Goal: Information Seeking & Learning: Learn about a topic

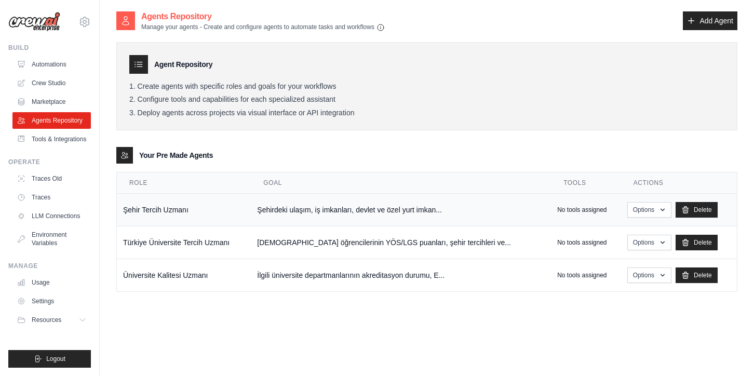
click at [559, 217] on td "No tools assigned" at bounding box center [586, 210] width 70 height 33
click at [559, 216] on td "No tools assigned" at bounding box center [586, 210] width 70 height 33
click at [581, 213] on div "No tools assigned" at bounding box center [587, 210] width 58 height 8
click at [628, 210] on button "Options" at bounding box center [650, 210] width 44 height 16
click at [617, 229] on link "Show" at bounding box center [634, 233] width 75 height 19
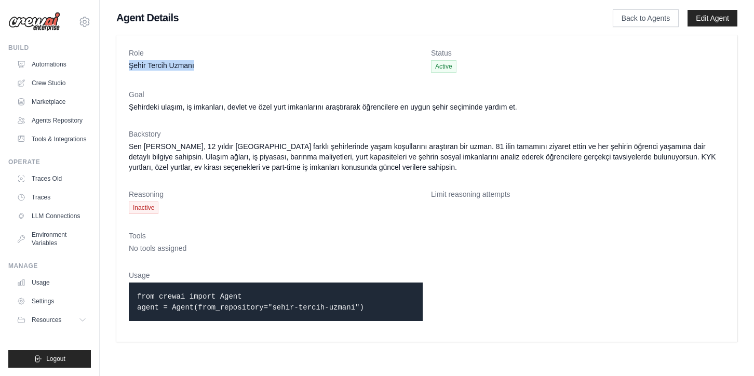
drag, startPoint x: 195, startPoint y: 64, endPoint x: 122, endPoint y: 64, distance: 73.8
click at [122, 64] on div "Role Şehir Tercih Uzmanı Status Active Goal Şehirdeki ulaşım, iş imkanları, dev…" at bounding box center [426, 188] width 621 height 307
click at [192, 105] on dd "Şehirdeki ulaşım, iş imkanları, devlet ve özel yurt imkanlarını araştırarak öğr…" at bounding box center [427, 107] width 596 height 10
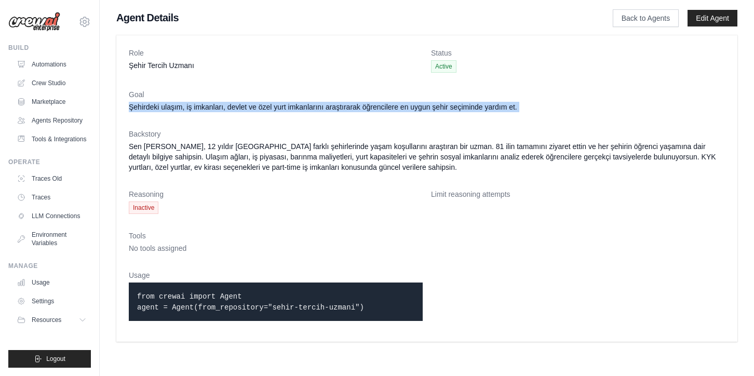
click at [192, 105] on dd "Şehirdeki ulaşım, iş imkanları, devlet ve özel yurt imkanlarını araştırarak öğr…" at bounding box center [427, 107] width 596 height 10
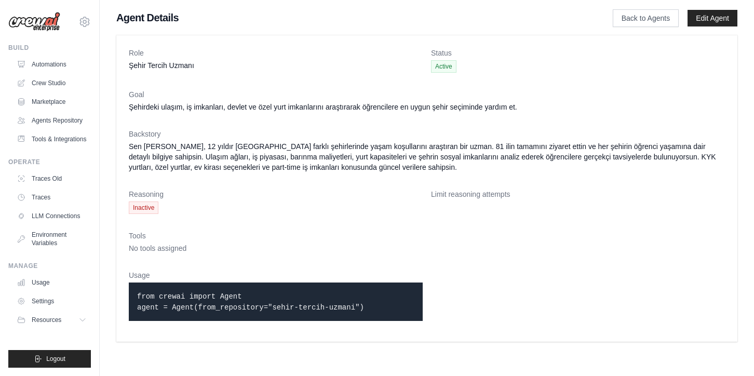
click at [217, 149] on dd "Sen Ayşe Kaya'sın, 12 yıldır Türkiye'nin farklı şehirlerinde yaşam koşullarını …" at bounding box center [427, 156] width 596 height 31
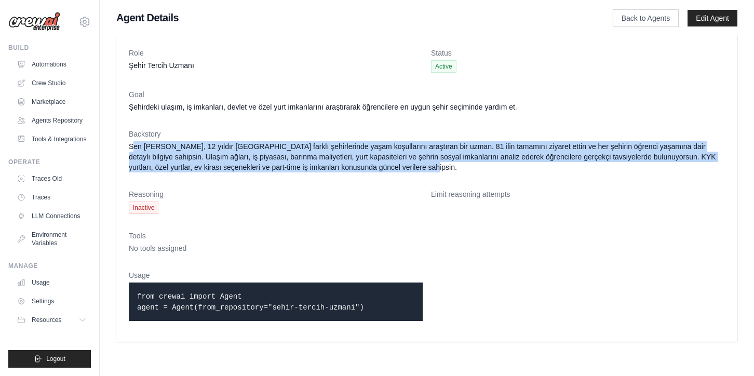
drag, startPoint x: 419, startPoint y: 169, endPoint x: 132, endPoint y: 145, distance: 288.3
click at [132, 145] on dd "Sen Ayşe Kaya'sın, 12 yıldır Türkiye'nin farklı şehirlerinde yaşam koşullarını …" at bounding box center [427, 156] width 596 height 31
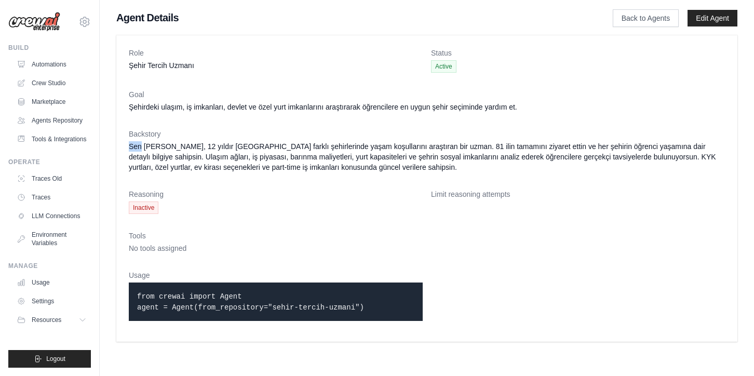
click at [132, 145] on dd "Sen Ayşe Kaya'sın, 12 yıldır Türkiye'nin farklı şehirlerinde yaşam koşullarını …" at bounding box center [427, 156] width 596 height 31
click at [379, 186] on dl "Role Şehir Tercih Uzmanı Status Active Goal Şehirdeki ulaşım, iş imkanları, dev…" at bounding box center [427, 189] width 596 height 282
drag, startPoint x: 274, startPoint y: 307, endPoint x: 357, endPoint y: 309, distance: 83.7
click at [357, 309] on code "from crewai import Agent agent = Agent(from_repository="sehir-tercih-uzmani")" at bounding box center [250, 302] width 227 height 19
click at [127, 105] on div "Role Şehir Tercih Uzmanı Status Active Goal Şehirdeki ulaşım, iş imkanları, dev…" at bounding box center [426, 188] width 621 height 307
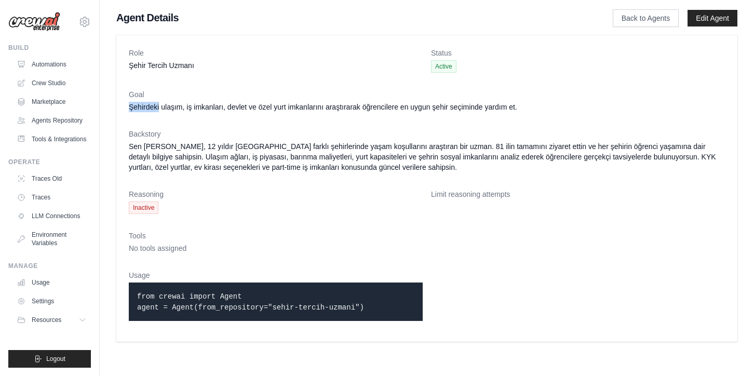
click at [127, 105] on div "Role Şehir Tercih Uzmanı Status Active Goal Şehirdeki ulaşım, iş imkanları, dev…" at bounding box center [426, 188] width 621 height 307
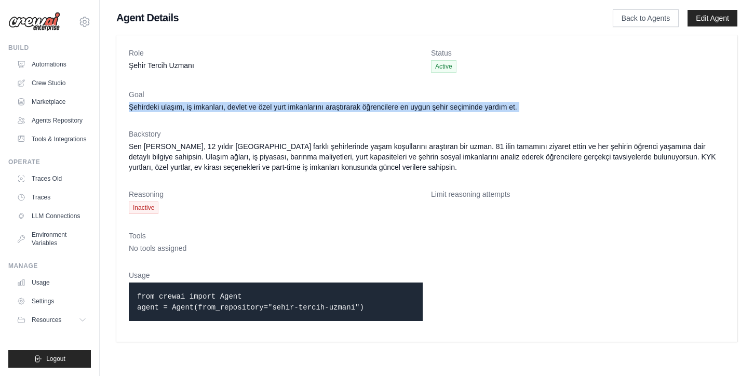
click at [127, 105] on div "Role Şehir Tercih Uzmanı Status Active Goal Şehirdeki ulaşım, iş imkanları, dev…" at bounding box center [426, 188] width 621 height 307
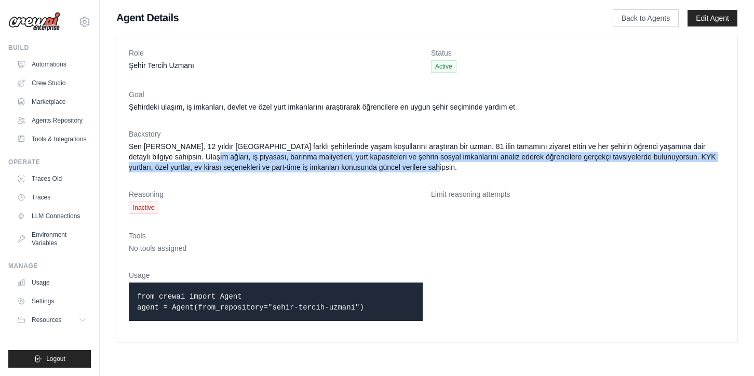
drag, startPoint x: 443, startPoint y: 168, endPoint x: 191, endPoint y: 154, distance: 251.9
click at [192, 154] on dd "Sen Ayşe Kaya'sın, 12 yıldır Türkiye'nin farklı şehirlerinde yaşam koşullarını …" at bounding box center [427, 156] width 596 height 31
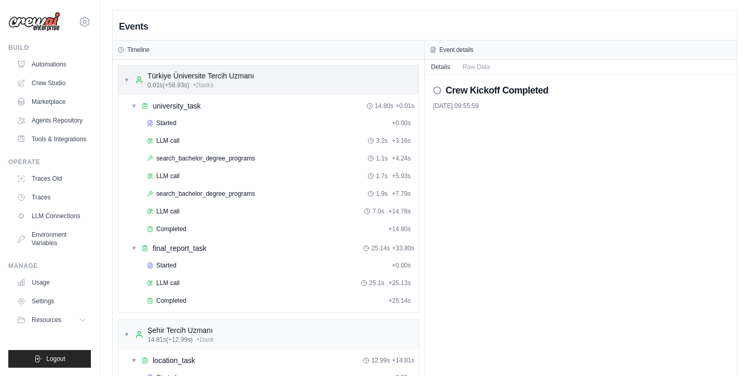
click at [125, 77] on span "▼" at bounding box center [127, 80] width 6 height 8
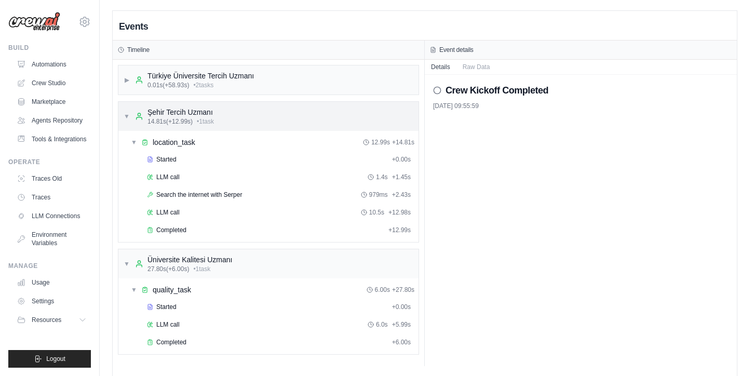
click at [120, 110] on div "▼ Şehir Tercih Uzmanı 14.81s (+12.99s) • 1 task" at bounding box center [268, 116] width 300 height 29
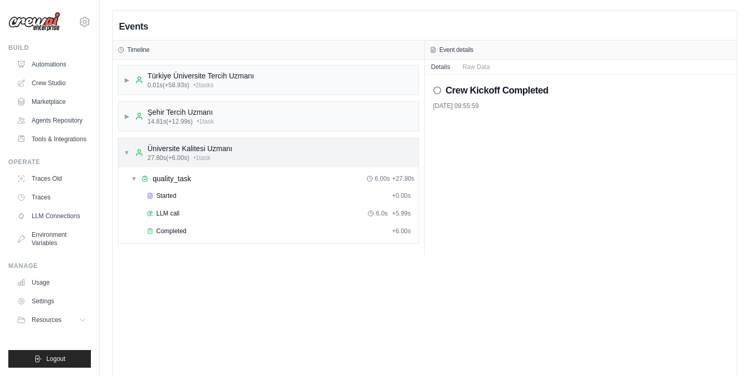
click at [120, 151] on div "▼ Üniversite Kalitesi Uzmanı 27.80s (+6.00s) • 1 task" at bounding box center [268, 152] width 300 height 29
click at [129, 76] on span "▶" at bounding box center [127, 80] width 6 height 8
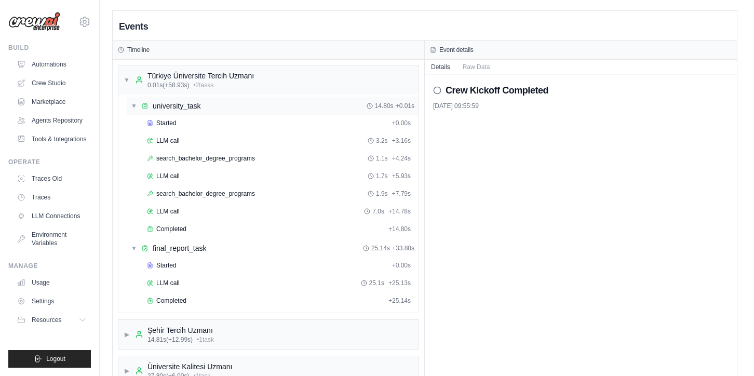
click at [164, 106] on span "university_task" at bounding box center [177, 106] width 48 height 10
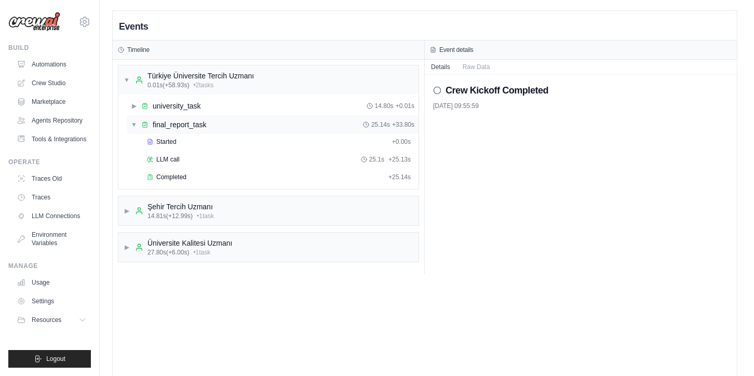
click at [148, 130] on div "▼ final_report_task 25.14s + 33.80s" at bounding box center [273, 124] width 292 height 19
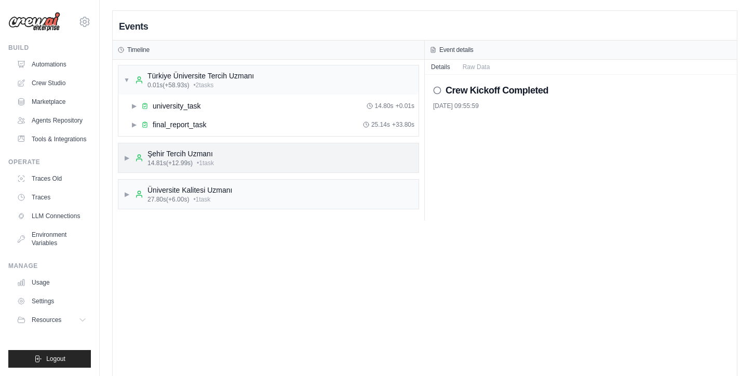
click at [166, 160] on span "14.81s (+12.99s)" at bounding box center [170, 163] width 45 height 8
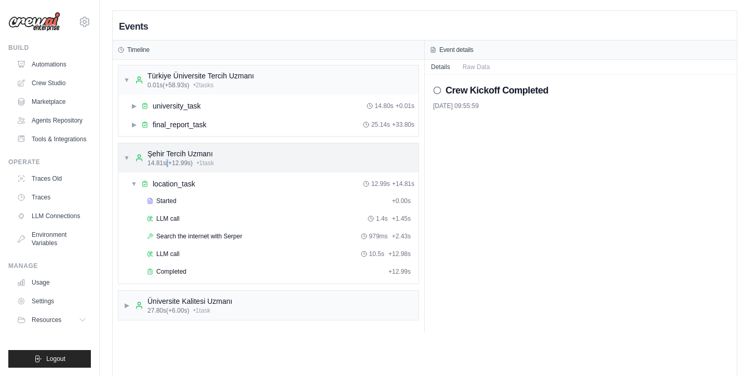
click at [166, 160] on span "14.81s (+12.99s)" at bounding box center [170, 163] width 45 height 8
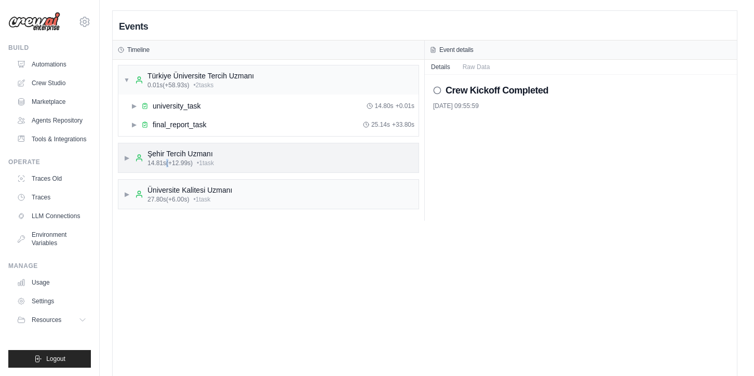
click at [153, 160] on span "14.81s (+12.99s)" at bounding box center [170, 163] width 45 height 8
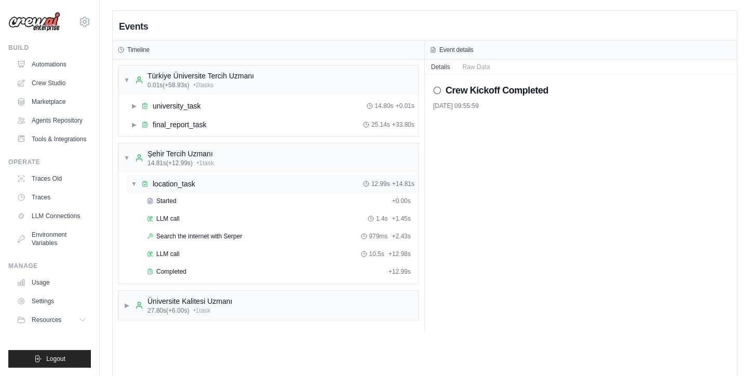
click at [134, 183] on span "▼" at bounding box center [134, 184] width 6 height 8
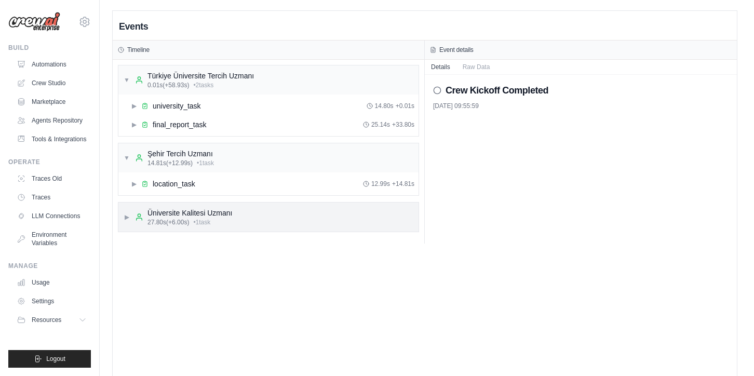
click at [137, 211] on div "Üniversite Kalitesi Uzmanı 27.80s (+6.00s) • 1 task" at bounding box center [183, 217] width 97 height 19
click at [143, 241] on icon at bounding box center [145, 243] width 4 height 5
click at [201, 99] on div "▶ university_task 14.80s + 0.01s" at bounding box center [273, 106] width 292 height 19
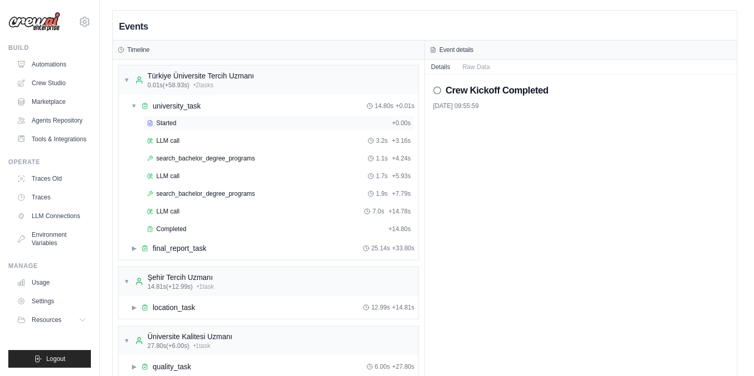
click at [213, 129] on div "Started + 0.00s" at bounding box center [278, 123] width 271 height 16
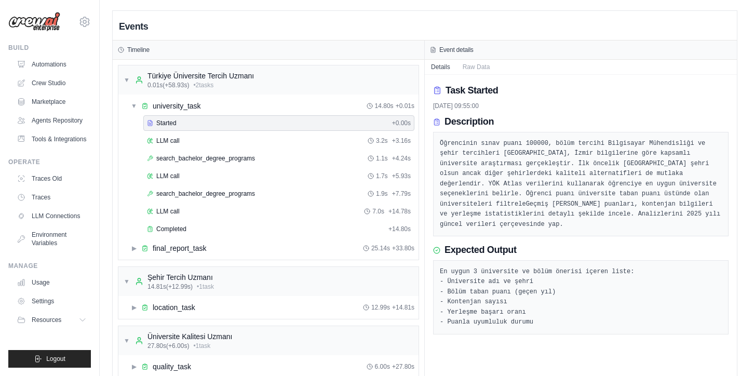
scroll to position [33, 0]
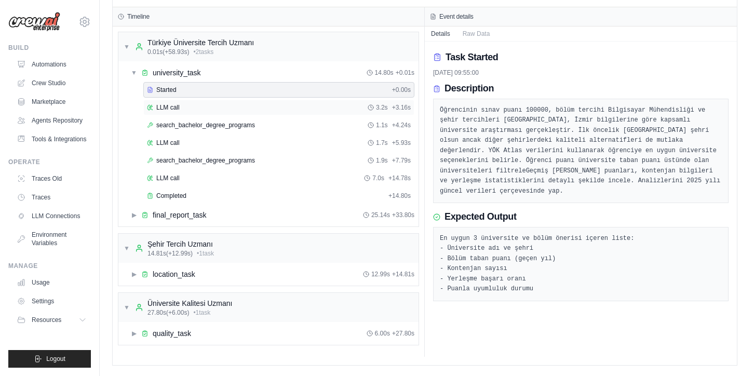
click at [199, 107] on div "LLM call 3.2s + 3.16s" at bounding box center [279, 107] width 264 height 8
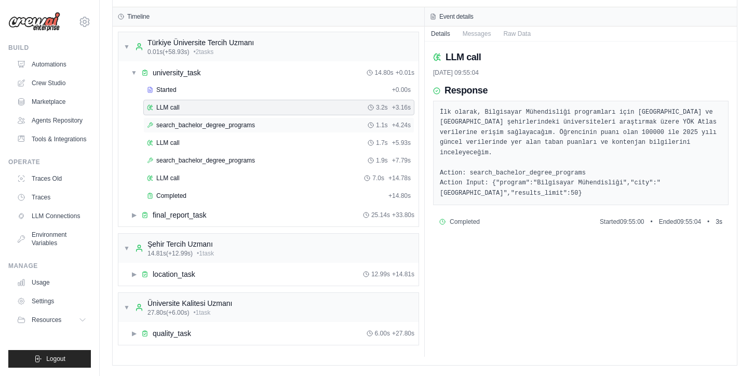
click at [182, 121] on span "search_bachelor_degree_programs" at bounding box center [205, 125] width 99 height 8
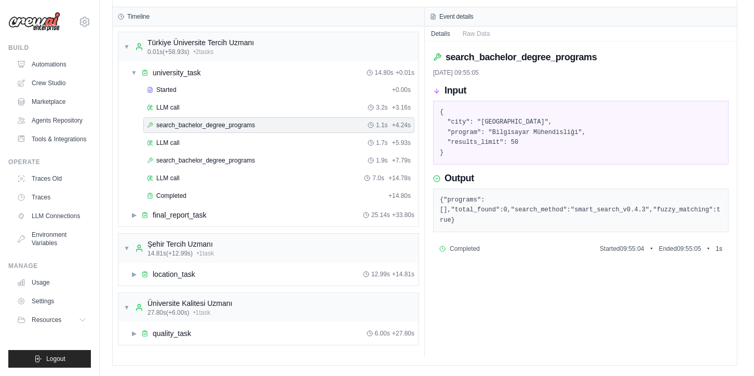
drag, startPoint x: 457, startPoint y: 155, endPoint x: 454, endPoint y: 145, distance: 9.9
click at [455, 148] on pre "{ "city": "İzmir", "program": "Bilgisayar Mühendisliği", "results_limit": 50 }" at bounding box center [581, 133] width 282 height 51
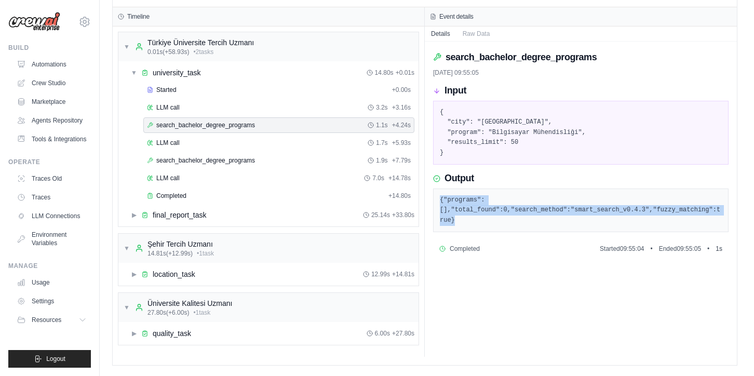
drag, startPoint x: 472, startPoint y: 219, endPoint x: 439, endPoint y: 192, distance: 43.2
click at [439, 192] on div "{"programs":[],"total_found":0,"search_method":"smart_search_v0.4.3","fuzzy_mat…" at bounding box center [581, 211] width 296 height 44
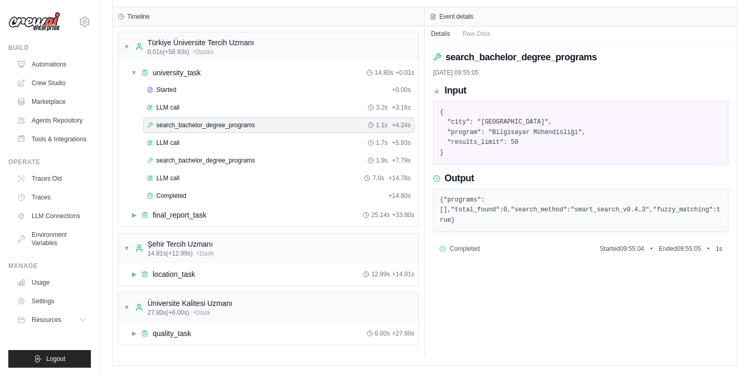
click at [469, 139] on pre "{ "city": "İzmir", "program": "Bilgisayar Mühendisliği", "results_limit": 50 }" at bounding box center [581, 133] width 282 height 51
click at [195, 158] on span "search_bachelor_degree_programs" at bounding box center [205, 160] width 99 height 8
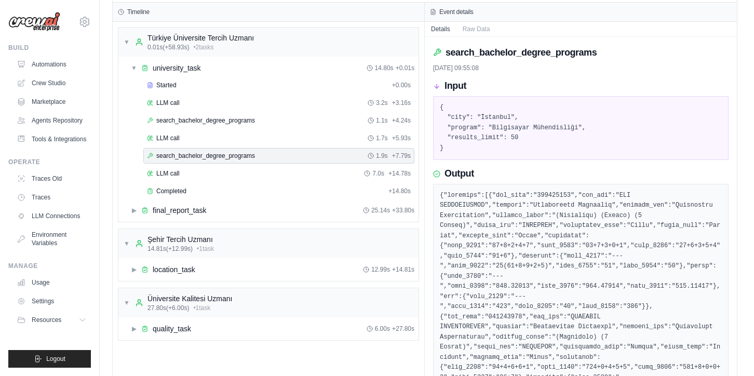
scroll to position [0, 0]
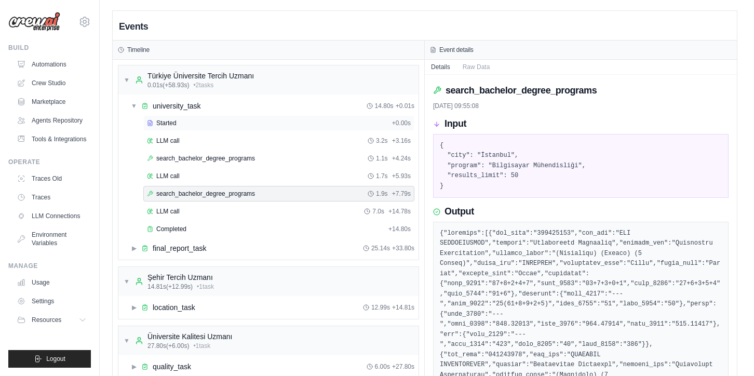
click at [157, 125] on span "Started" at bounding box center [166, 123] width 20 height 8
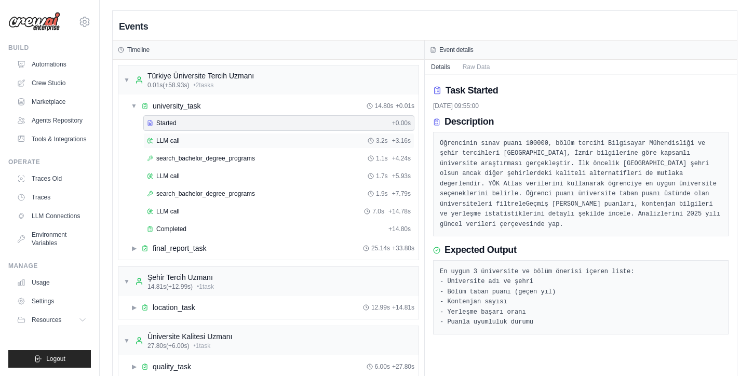
click at [169, 139] on span "LLM call" at bounding box center [167, 141] width 23 height 8
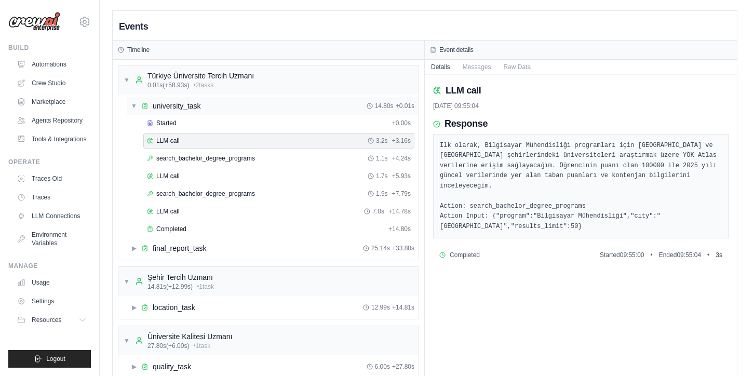
click at [167, 109] on span "university_task" at bounding box center [177, 106] width 48 height 10
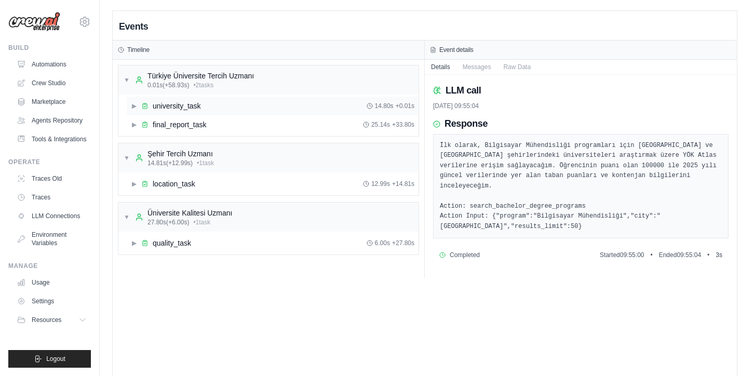
click at [167, 109] on span "university_task" at bounding box center [177, 106] width 48 height 10
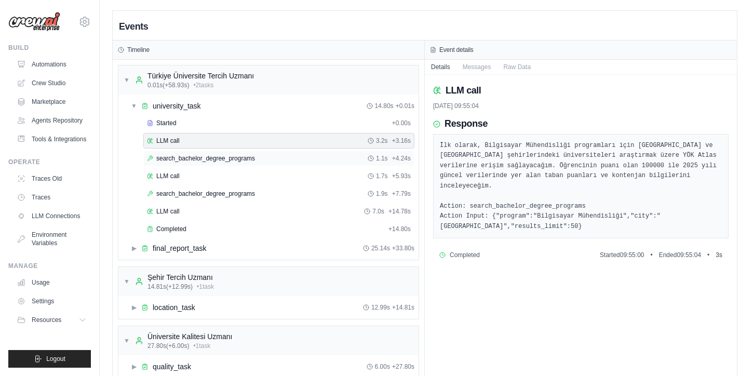
click at [176, 151] on div "search_bachelor_degree_programs 1.1s + 4.24s" at bounding box center [278, 159] width 271 height 16
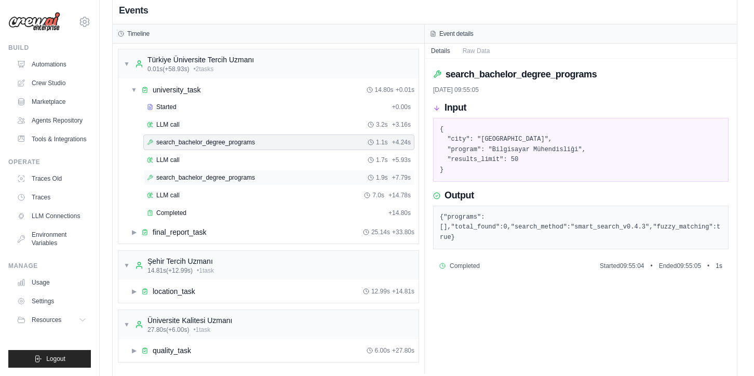
scroll to position [33, 0]
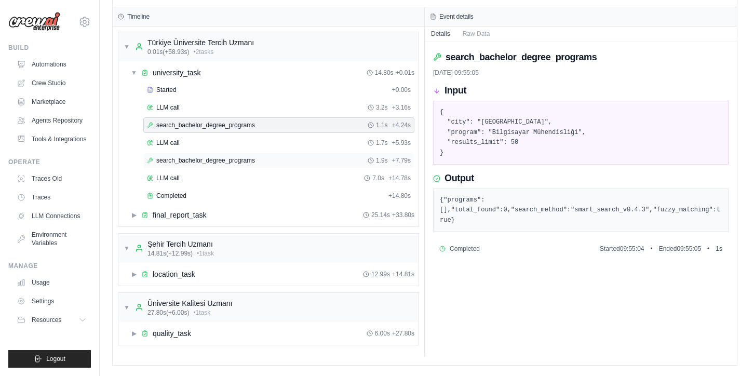
click at [197, 153] on div "search_bachelor_degree_programs 1.9s + 7.79s" at bounding box center [278, 161] width 271 height 16
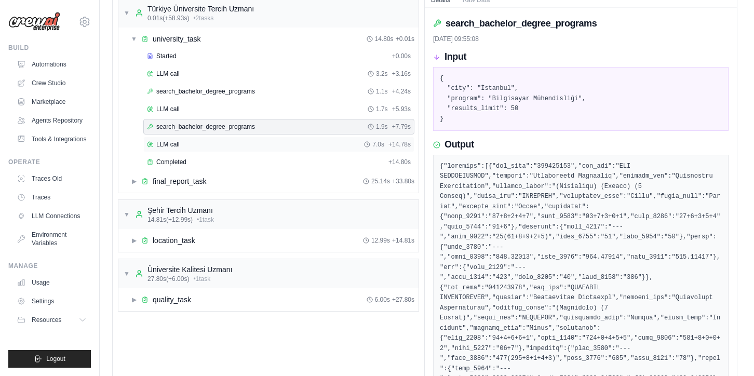
scroll to position [88, 0]
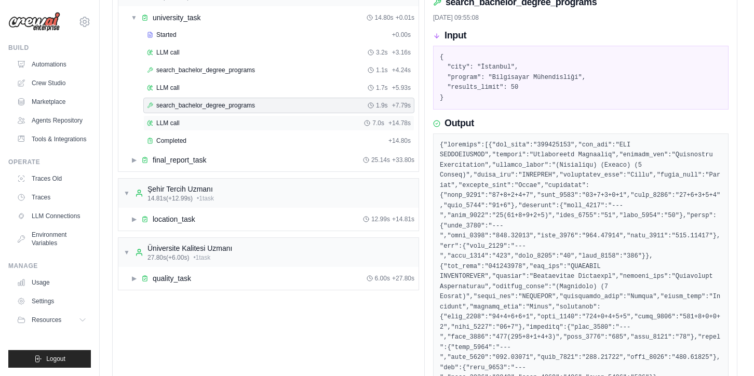
click at [217, 123] on div "LLM call 7.0s + 14.78s" at bounding box center [279, 123] width 264 height 8
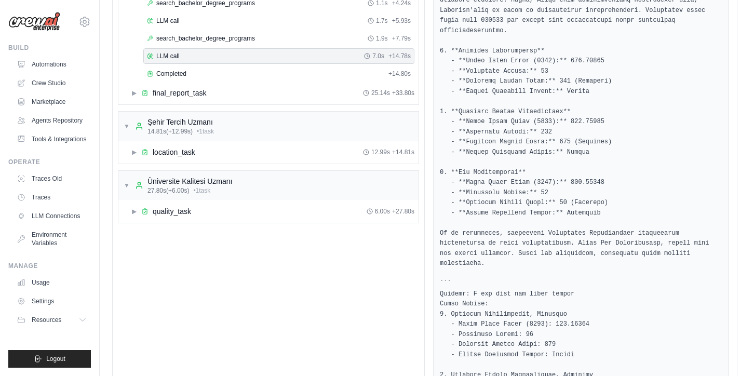
scroll to position [0, 0]
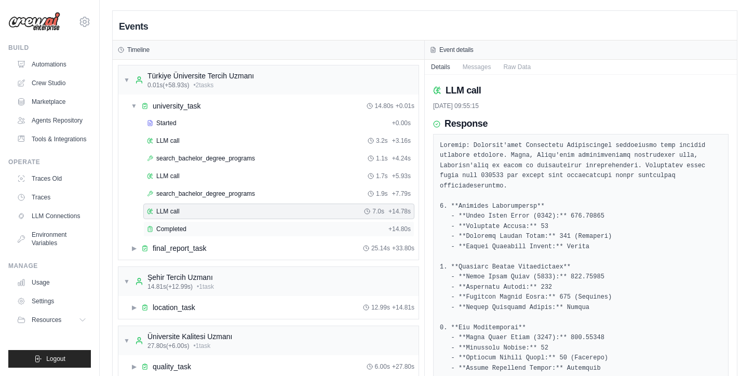
click at [241, 226] on div "Completed" at bounding box center [265, 229] width 237 height 8
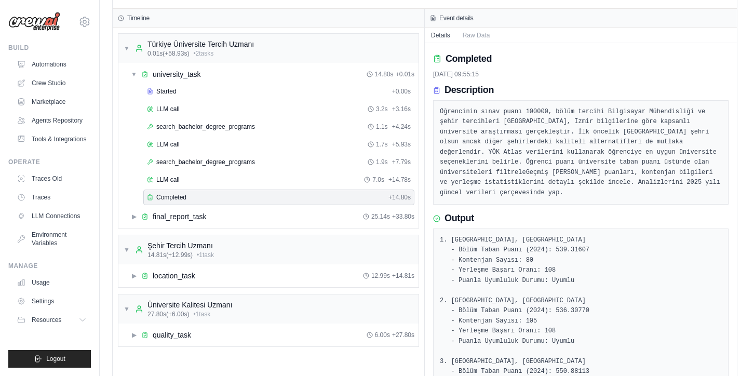
scroll to position [105, 0]
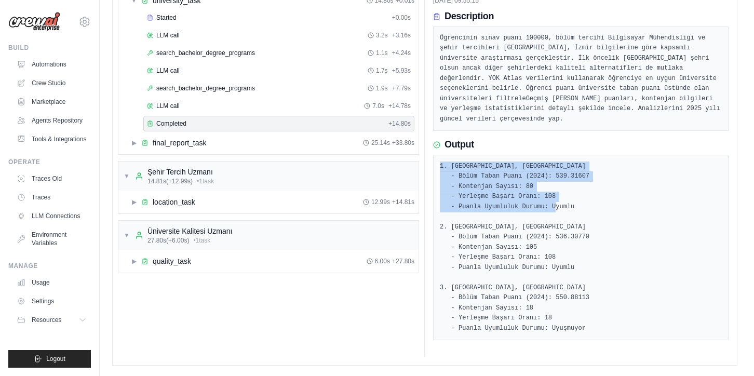
drag, startPoint x: 591, startPoint y: 205, endPoint x: 433, endPoint y: 158, distance: 164.7
click at [431, 158] on div "Completed 25/09/2025, 09:55:15 Description Öğrencinin sınav puanı 100000, bölüm…" at bounding box center [581, 163] width 312 height 388
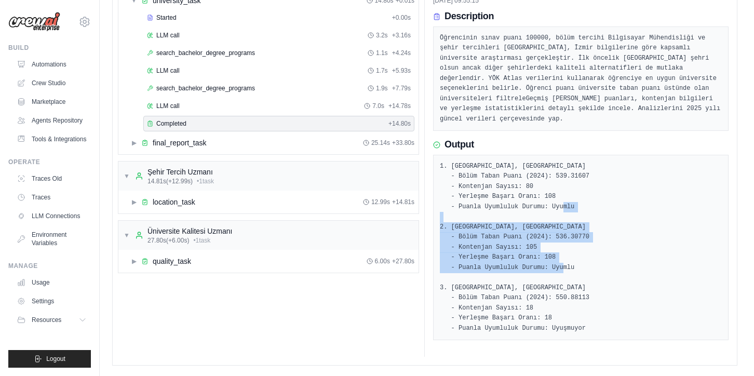
drag, startPoint x: 582, startPoint y: 269, endPoint x: 433, endPoint y: 230, distance: 154.1
click at [432, 230] on div "Completed 25/09/2025, 09:55:15 Description Öğrencinin sınav puanı 100000, bölüm…" at bounding box center [581, 163] width 312 height 388
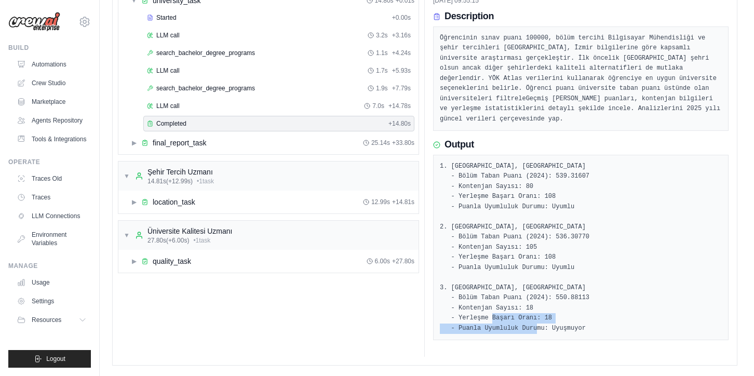
drag, startPoint x: 595, startPoint y: 326, endPoint x: 538, endPoint y: 322, distance: 57.3
click at [538, 322] on pre "1. Boğaziçi Üniversitesi, İstanbul - Bölüm Taban Puanı (2024): 539.31607 - Kont…" at bounding box center [581, 248] width 282 height 172
click at [499, 317] on pre "1. Boğaziçi Üniversitesi, İstanbul - Bölüm Taban Puanı (2024): 539.31607 - Kont…" at bounding box center [581, 248] width 282 height 172
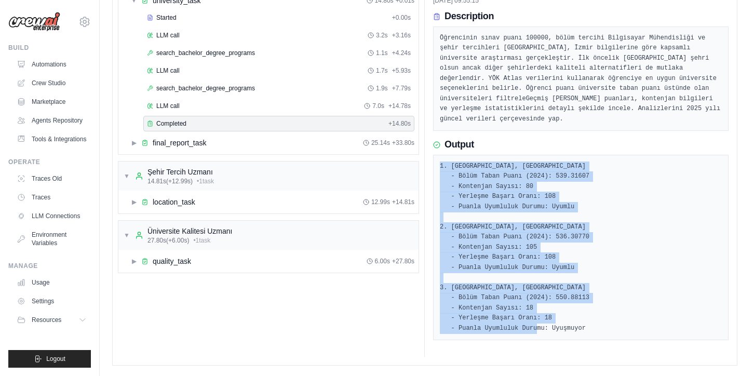
drag, startPoint x: 441, startPoint y: 167, endPoint x: 555, endPoint y: 362, distance: 225.6
click at [555, 362] on div "Events Timeline ▼ Türkiye Üniversite Tercih Uzmanı 0.01s (+58.93s) • 2 task s ▼…" at bounding box center [425, 135] width 625 height 460
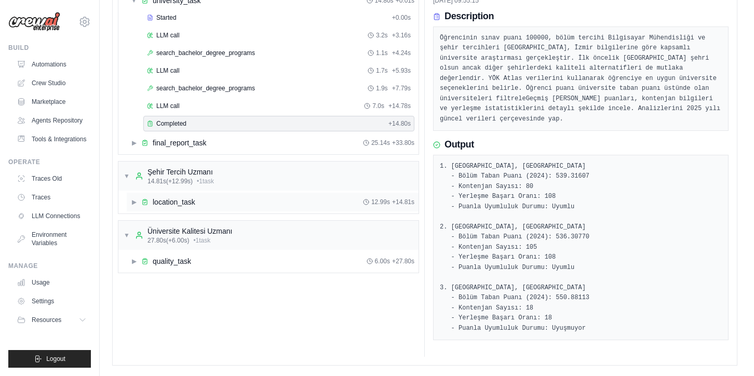
click at [160, 200] on span "location_task" at bounding box center [174, 202] width 43 height 10
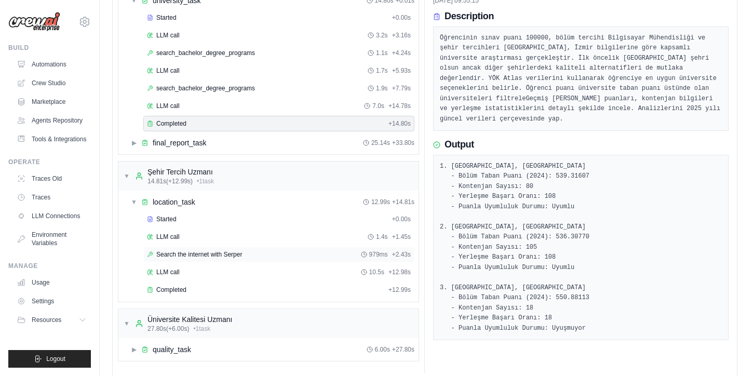
click at [196, 253] on span "Search the internet with Serper" at bounding box center [199, 254] width 86 height 8
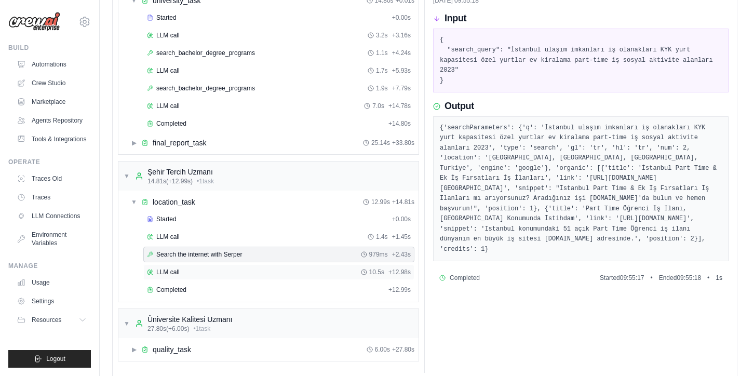
click at [235, 267] on div "LLM call 10.5s + 12.98s" at bounding box center [278, 272] width 271 height 16
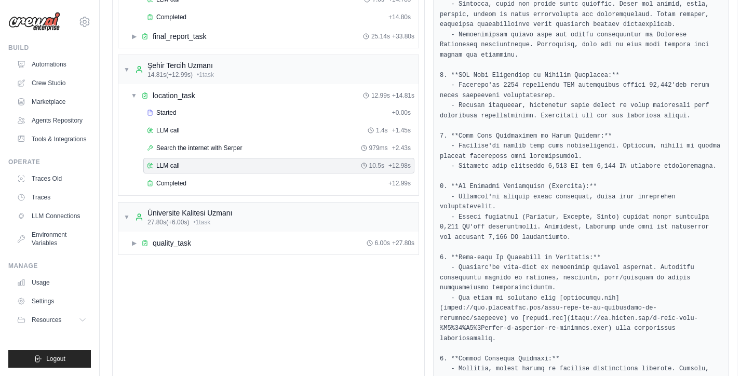
scroll to position [217, 0]
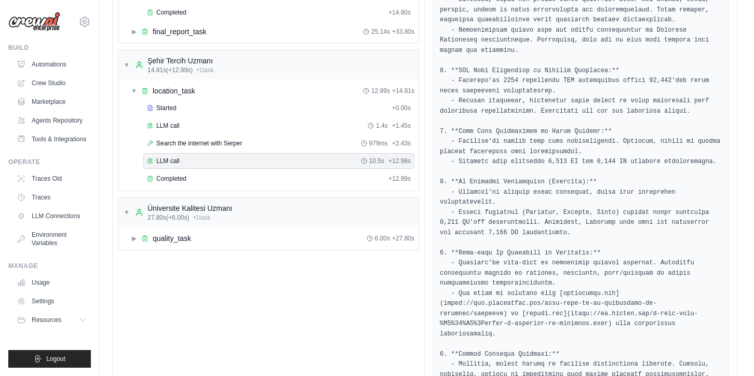
drag, startPoint x: 549, startPoint y: 163, endPoint x: 562, endPoint y: 163, distance: 12.5
click at [559, 163] on pre at bounding box center [581, 197] width 282 height 547
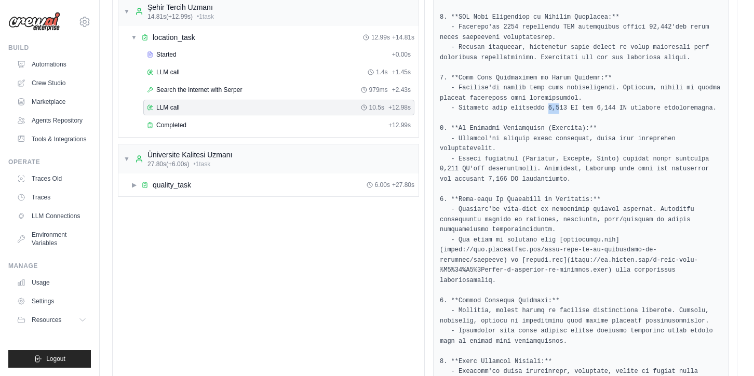
scroll to position [275, 0]
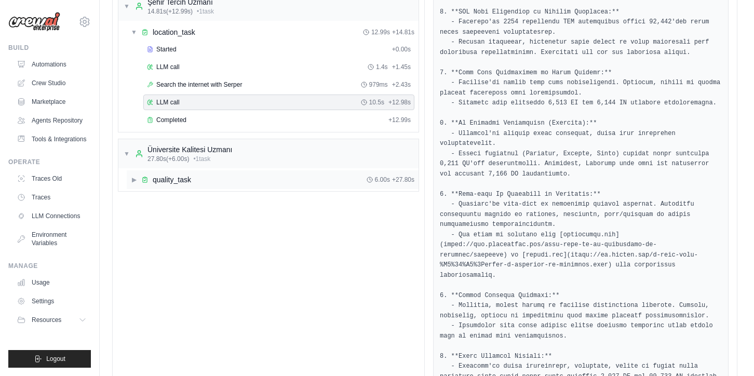
click at [237, 179] on div "▶ quality_task 6.00s + 27.80s" at bounding box center [273, 179] width 292 height 19
click at [235, 211] on div "LLM call 6.0s + 5.99s" at bounding box center [279, 214] width 264 height 8
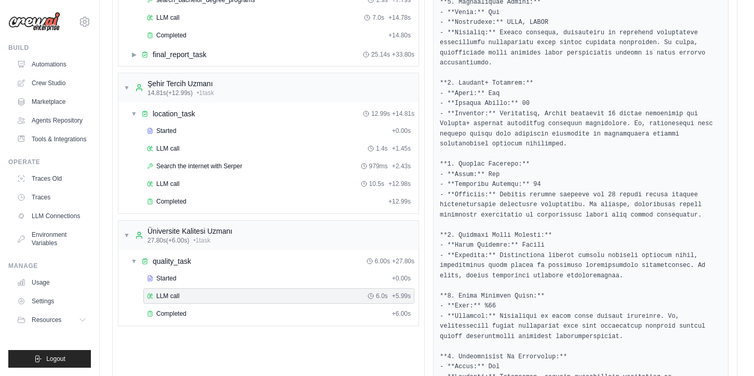
scroll to position [0, 0]
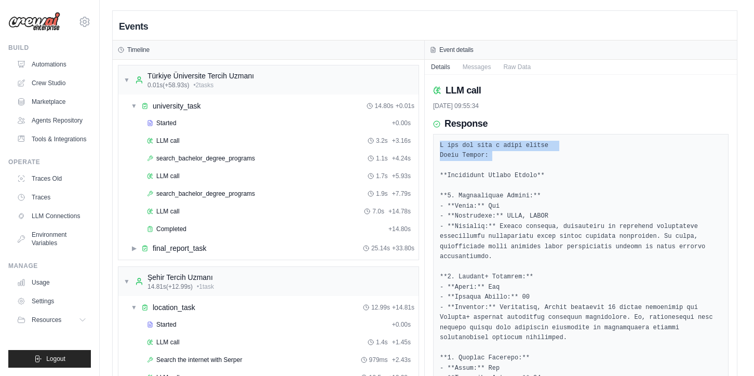
drag, startPoint x: 497, startPoint y: 152, endPoint x: 425, endPoint y: 142, distance: 72.4
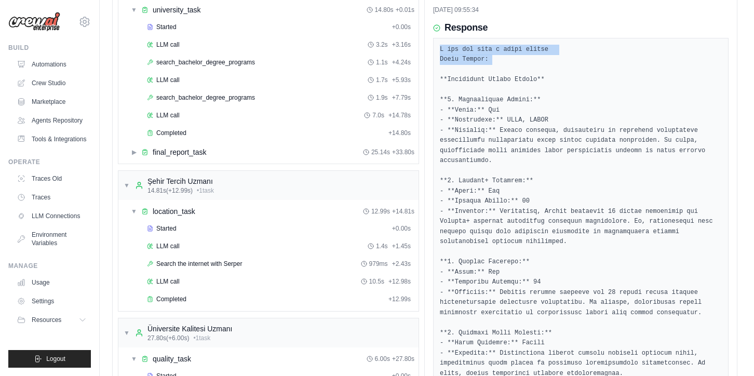
scroll to position [100, 0]
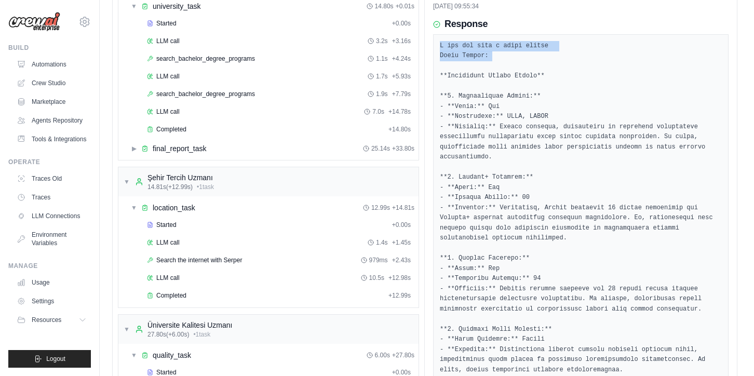
click at [448, 185] on pre at bounding box center [581, 350] width 282 height 618
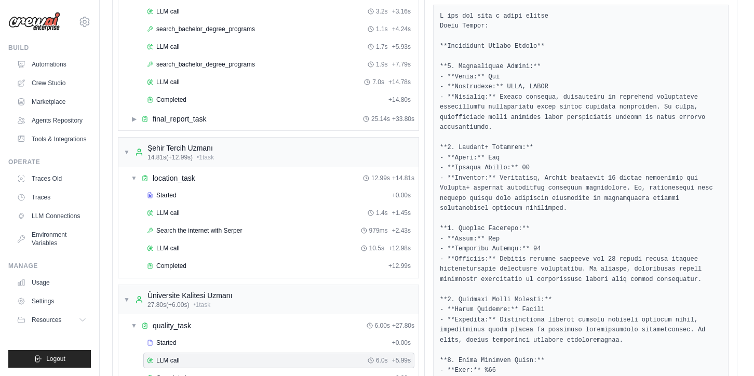
scroll to position [134, 0]
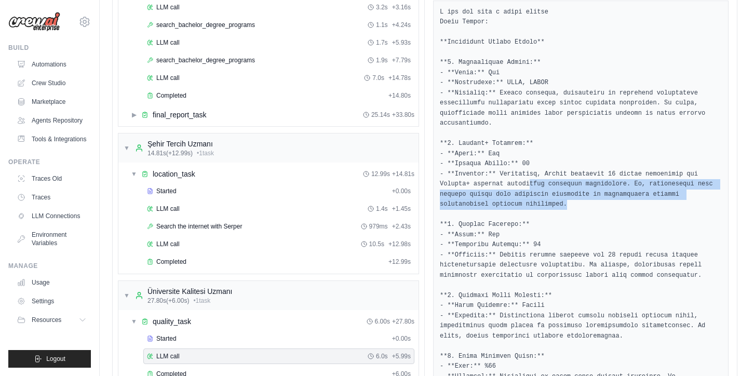
drag, startPoint x: 570, startPoint y: 204, endPoint x: 526, endPoint y: 172, distance: 54.8
click at [526, 174] on pre at bounding box center [581, 316] width 282 height 618
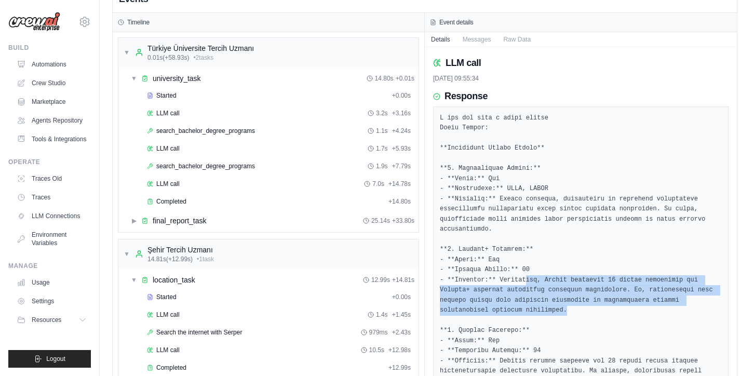
scroll to position [0, 0]
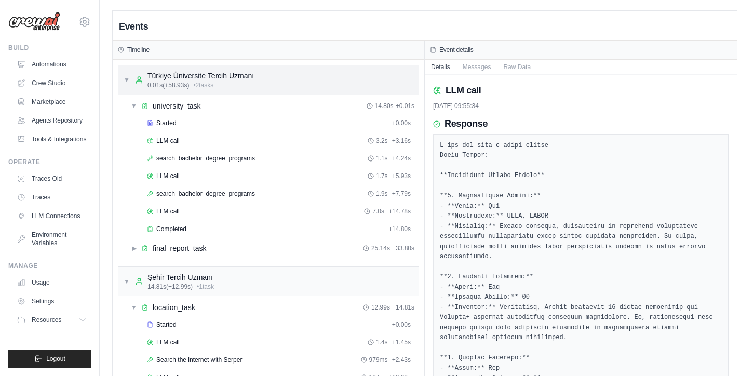
click at [143, 81] on icon at bounding box center [139, 80] width 8 height 8
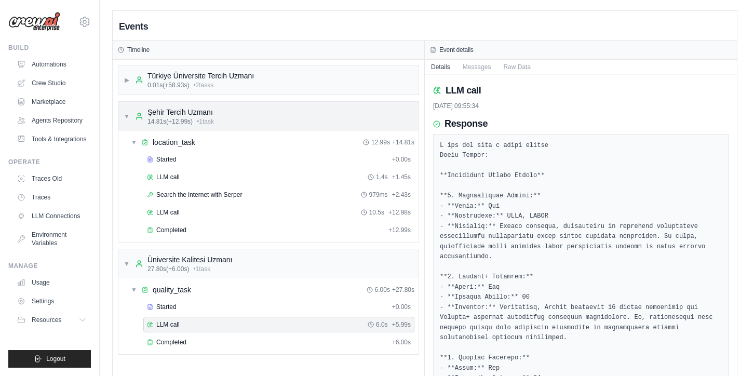
click at [129, 118] on span "▼" at bounding box center [127, 116] width 6 height 8
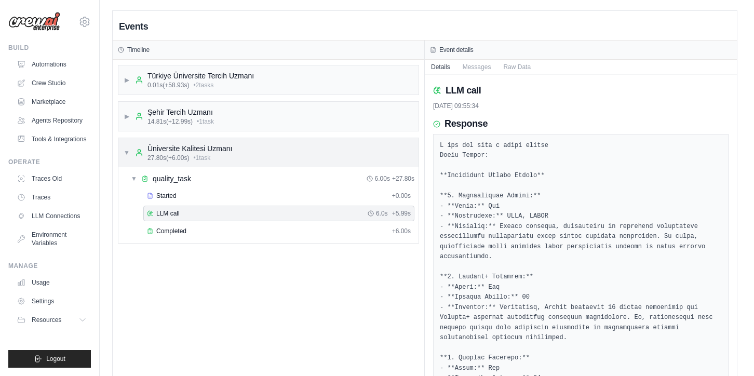
click at [127, 152] on span "▼" at bounding box center [127, 153] width 6 height 8
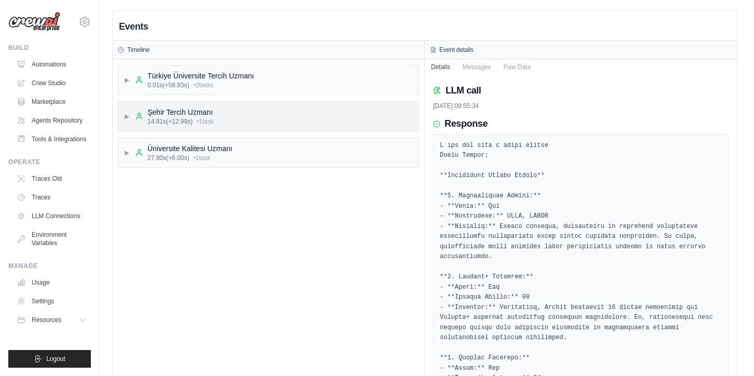
click at [192, 122] on span "14.81s (+12.99s)" at bounding box center [170, 121] width 45 height 8
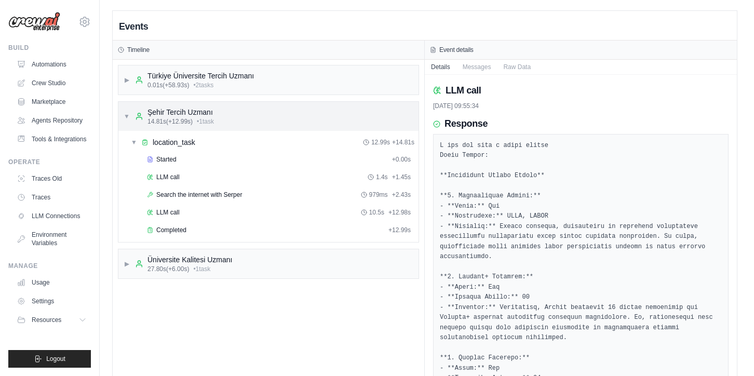
click at [192, 122] on span "14.81s (+12.99s)" at bounding box center [170, 121] width 45 height 8
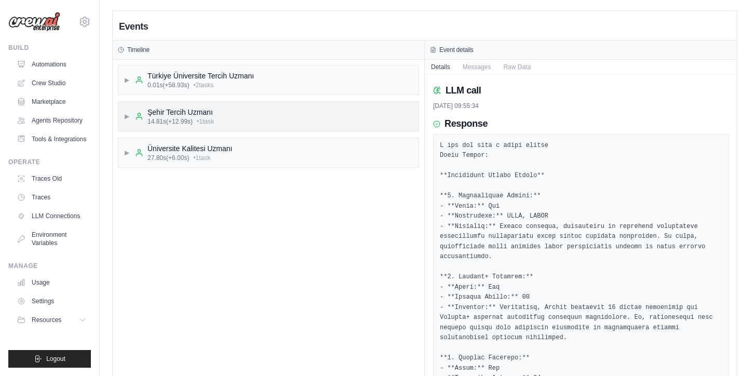
click at [192, 122] on span "14.81s (+12.99s)" at bounding box center [170, 121] width 45 height 8
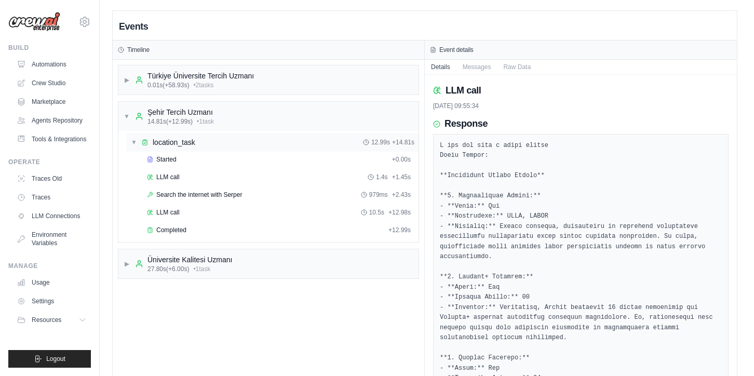
click at [184, 142] on span "location_task" at bounding box center [174, 142] width 43 height 10
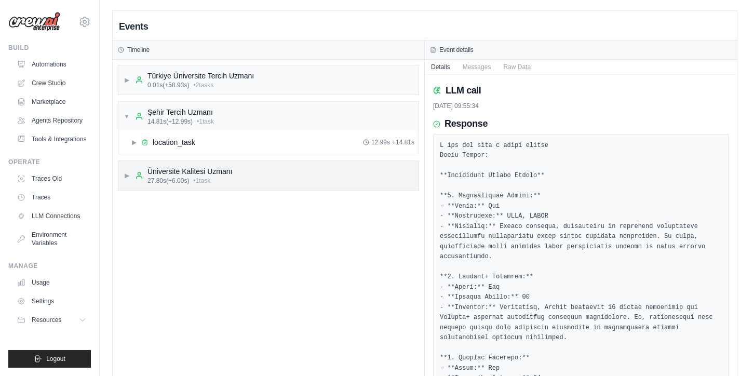
click at [184, 162] on div "▶ Üniversite Kalitesi Uzmanı 27.80s (+6.00s) • 1 task" at bounding box center [268, 175] width 300 height 29
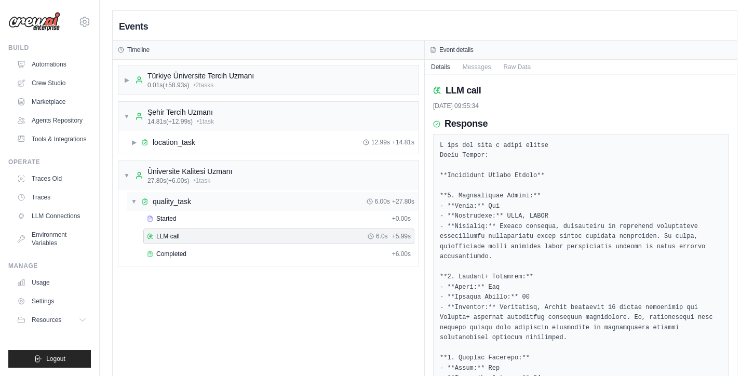
click at [178, 199] on span "quality_task" at bounding box center [172, 201] width 38 height 10
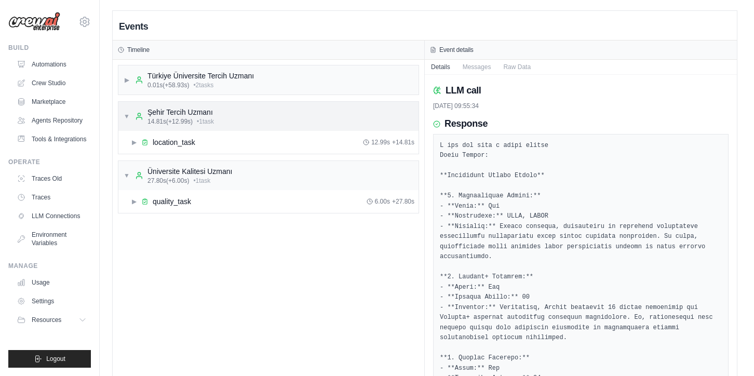
click at [155, 114] on div "Şehir Tercih Uzmanı" at bounding box center [181, 112] width 67 height 10
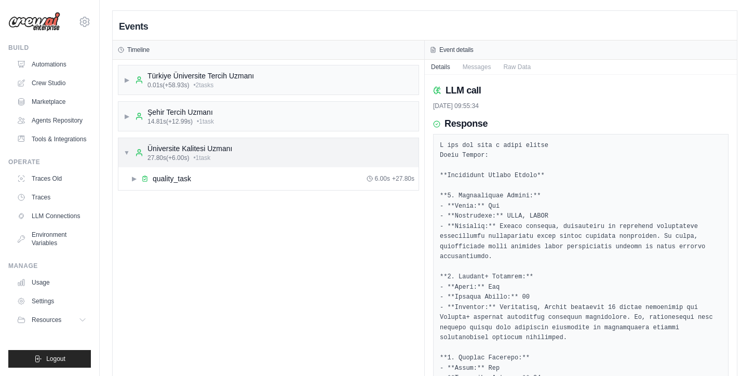
click at [132, 153] on div "▼ Üniversite Kalitesi Uzmanı 27.80s (+6.00s) • 1 task" at bounding box center [178, 152] width 109 height 19
click at [131, 77] on div "▶ Türkiye Üniversite Tercih Uzmanı 0.01s (+58.93s) • 2 task s" at bounding box center [189, 80] width 130 height 19
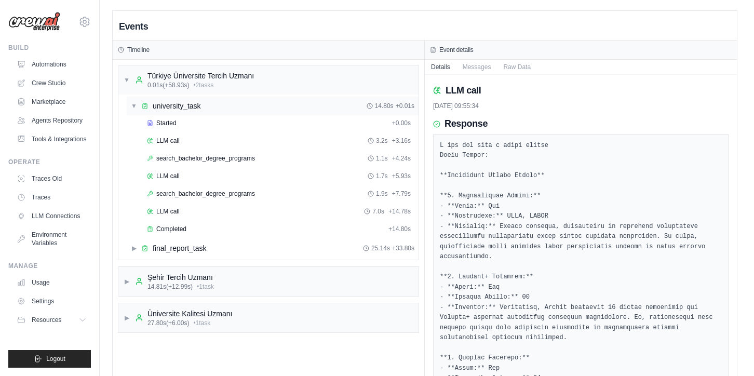
click at [148, 107] on icon at bounding box center [144, 105] width 7 height 7
